Goal: Information Seeking & Learning: Learn about a topic

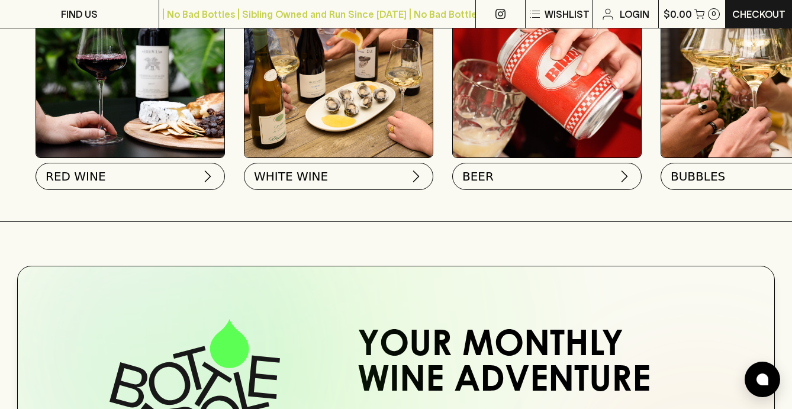
click at [147, 122] on img at bounding box center [130, 63] width 188 height 188
click at [163, 180] on button "RED WINE" at bounding box center [128, 173] width 189 height 27
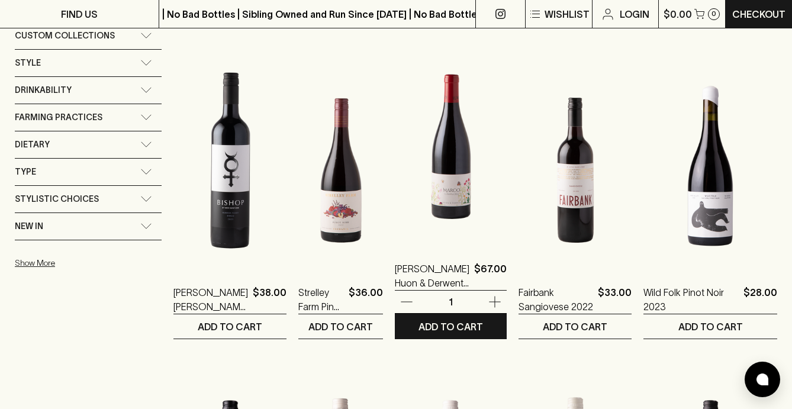
scroll to position [812, 0]
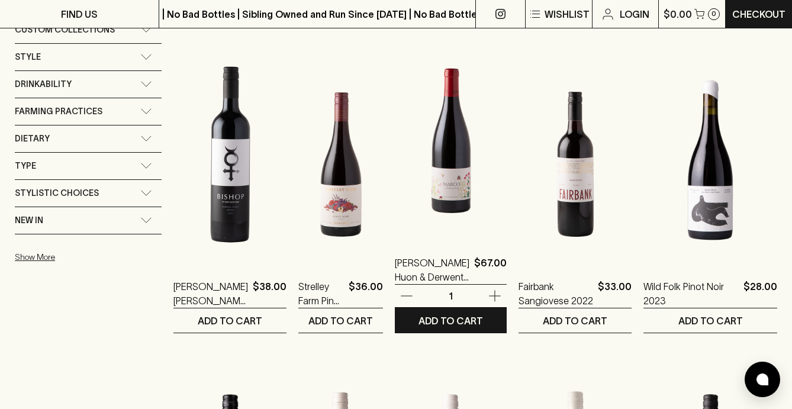
click at [462, 198] on img at bounding box center [451, 134] width 112 height 207
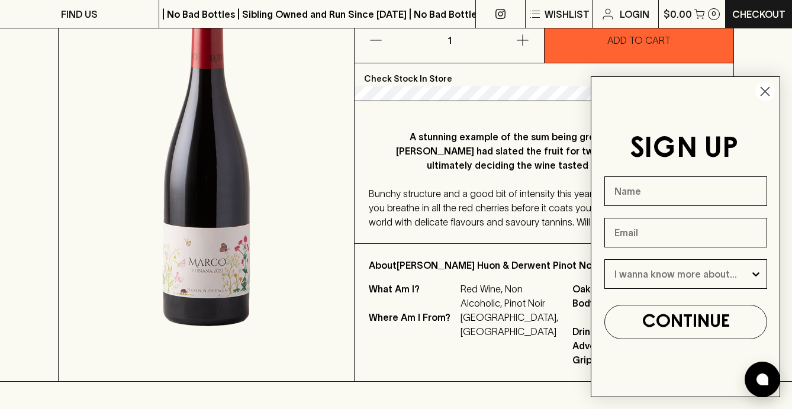
scroll to position [201, 0]
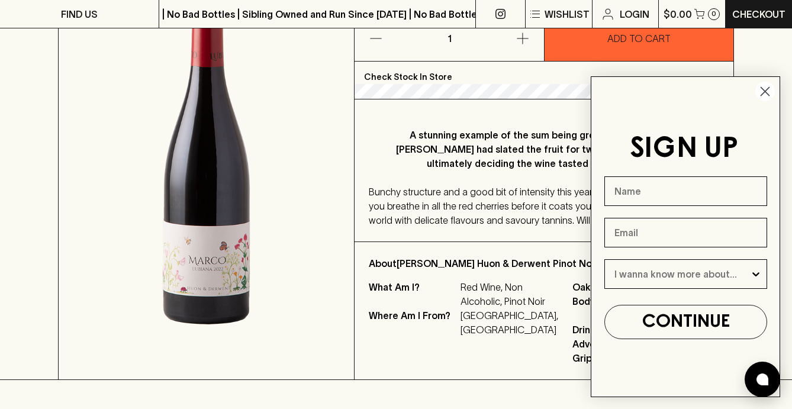
click at [765, 91] on icon "Close dialog" at bounding box center [765, 92] width 8 height 8
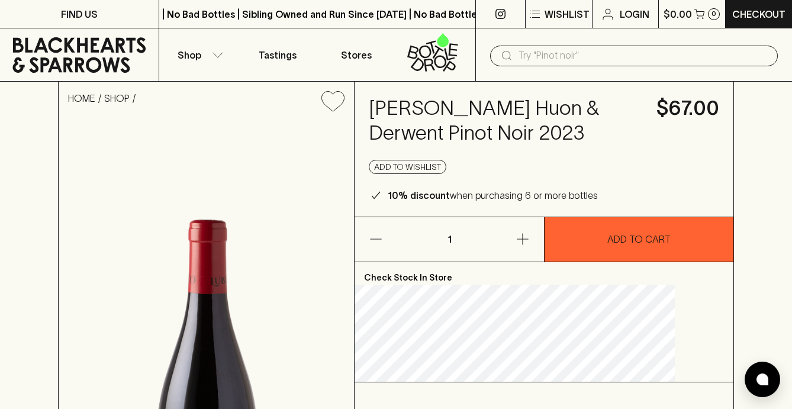
scroll to position [0, 0]
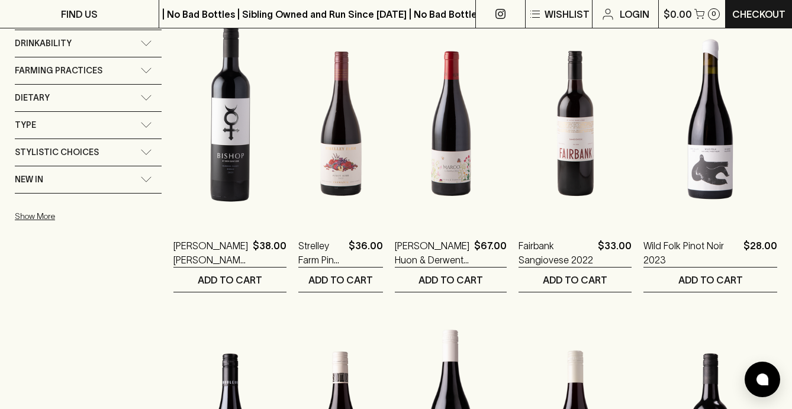
scroll to position [851, 0]
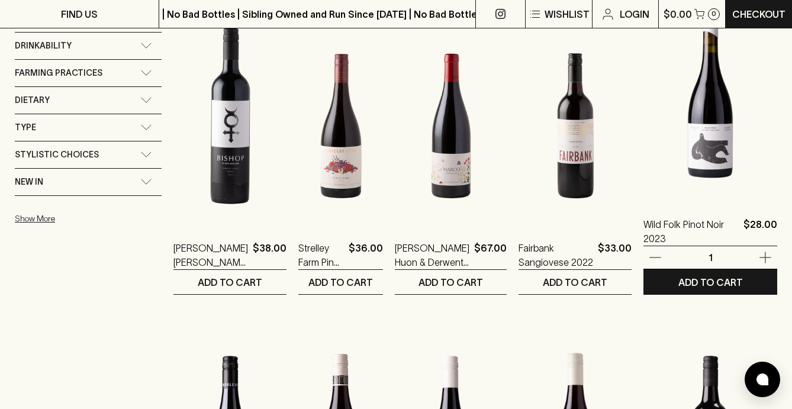
click at [718, 150] on img at bounding box center [710, 95] width 134 height 207
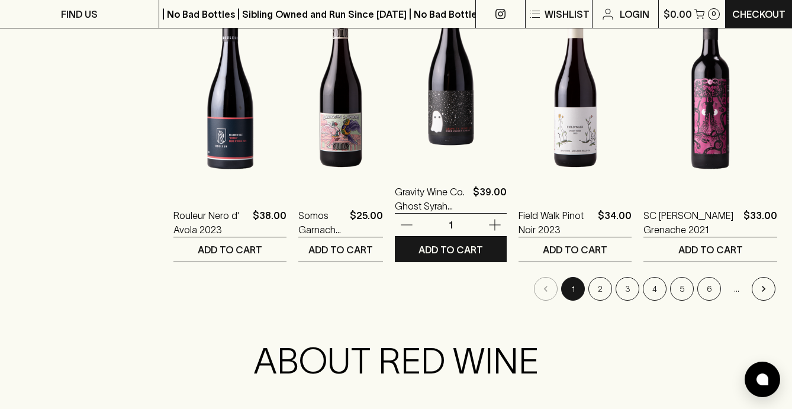
scroll to position [1217, 0]
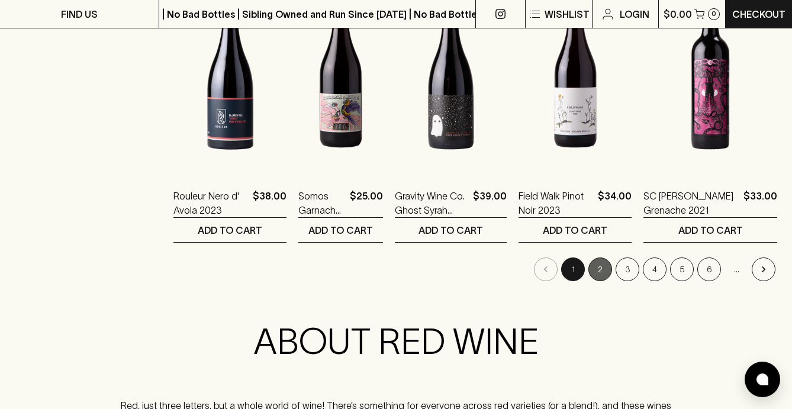
click at [601, 263] on button "2" at bounding box center [600, 269] width 24 height 24
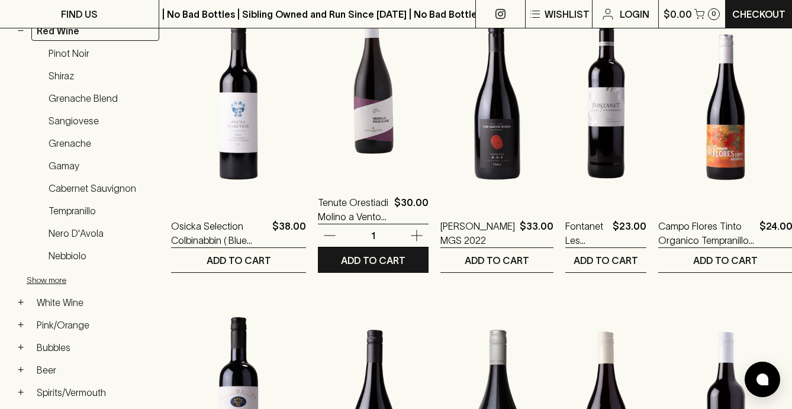
scroll to position [256, 0]
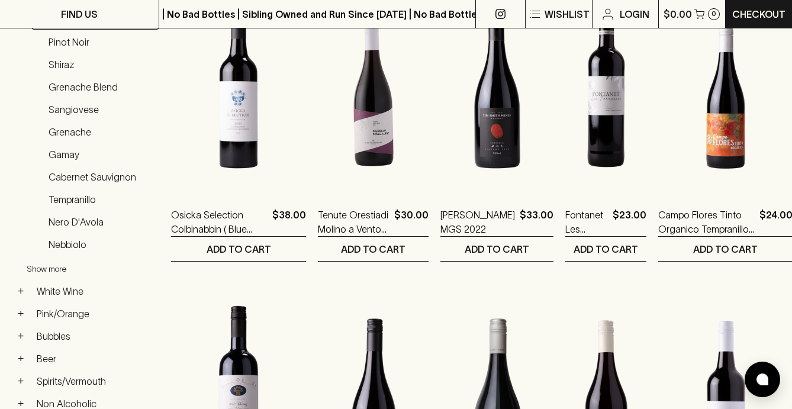
click at [60, 257] on button "Show more" at bounding box center [104, 269] width 155 height 24
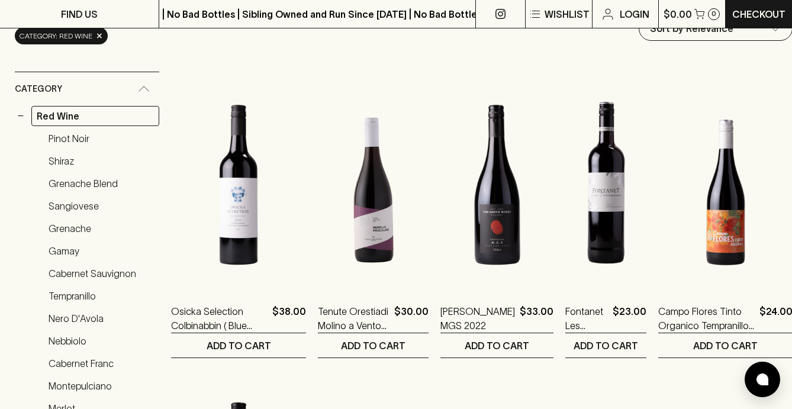
scroll to position [476, 0]
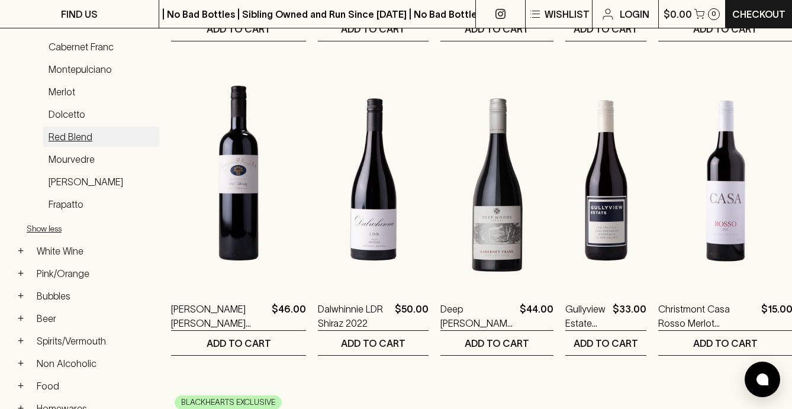
click at [77, 127] on link "Red Blend" at bounding box center [101, 137] width 116 height 20
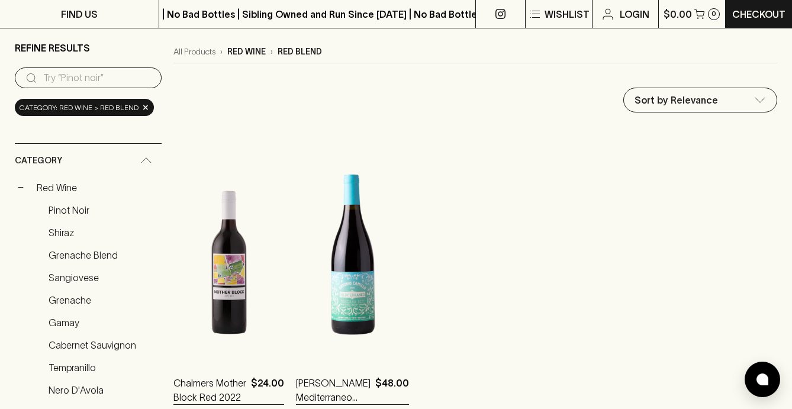
scroll to position [191, 0]
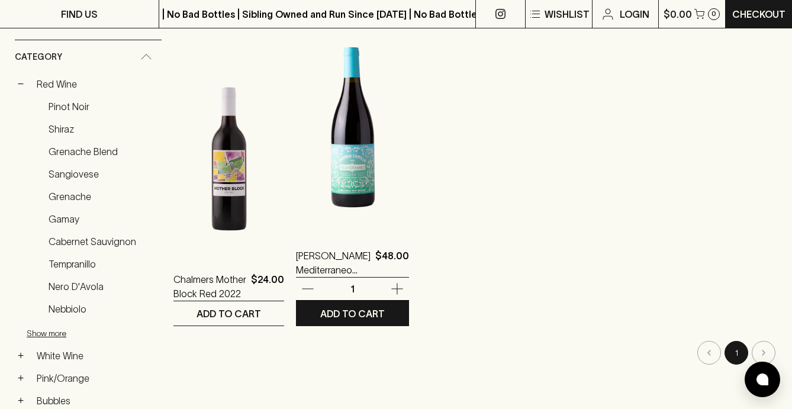
click at [353, 179] on img at bounding box center [352, 127] width 113 height 207
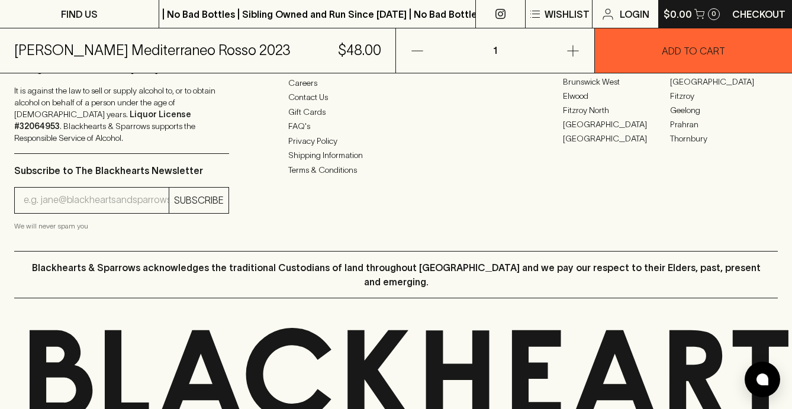
scroll to position [895, 0]
